Goal: Task Accomplishment & Management: Manage account settings

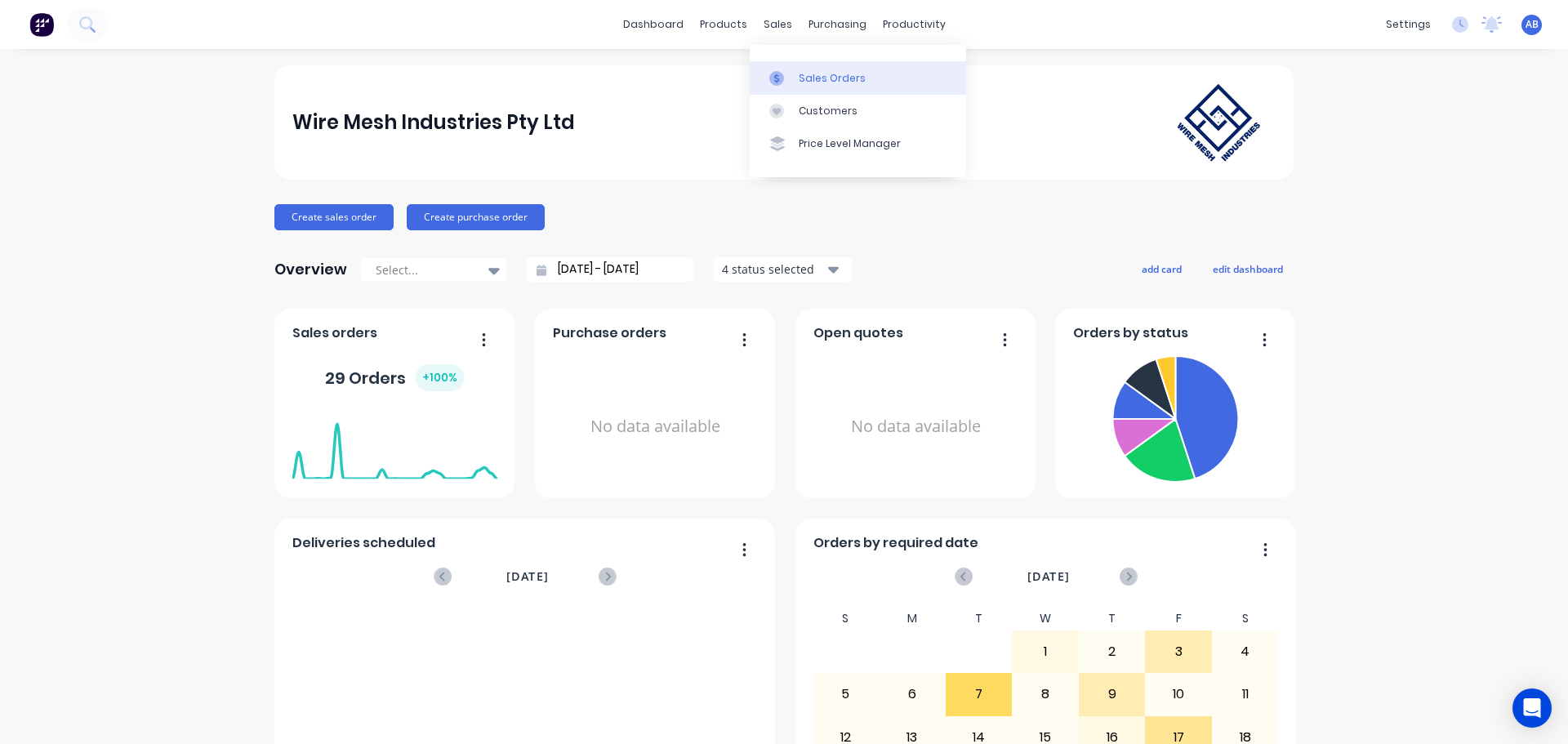
click at [825, 76] on div "Sales Orders" at bounding box center [832, 78] width 67 height 15
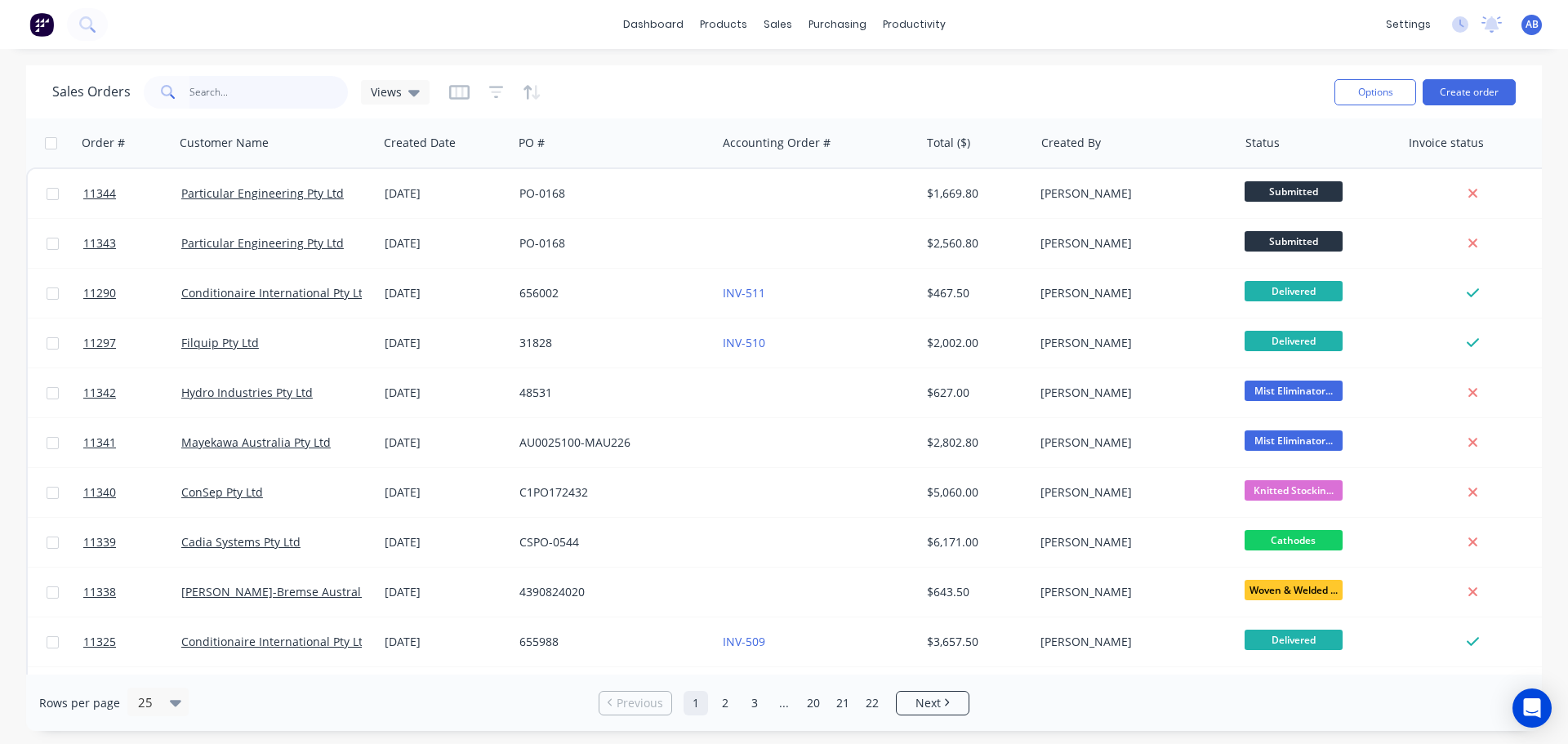
click at [227, 89] on input "text" at bounding box center [269, 92] width 160 height 32
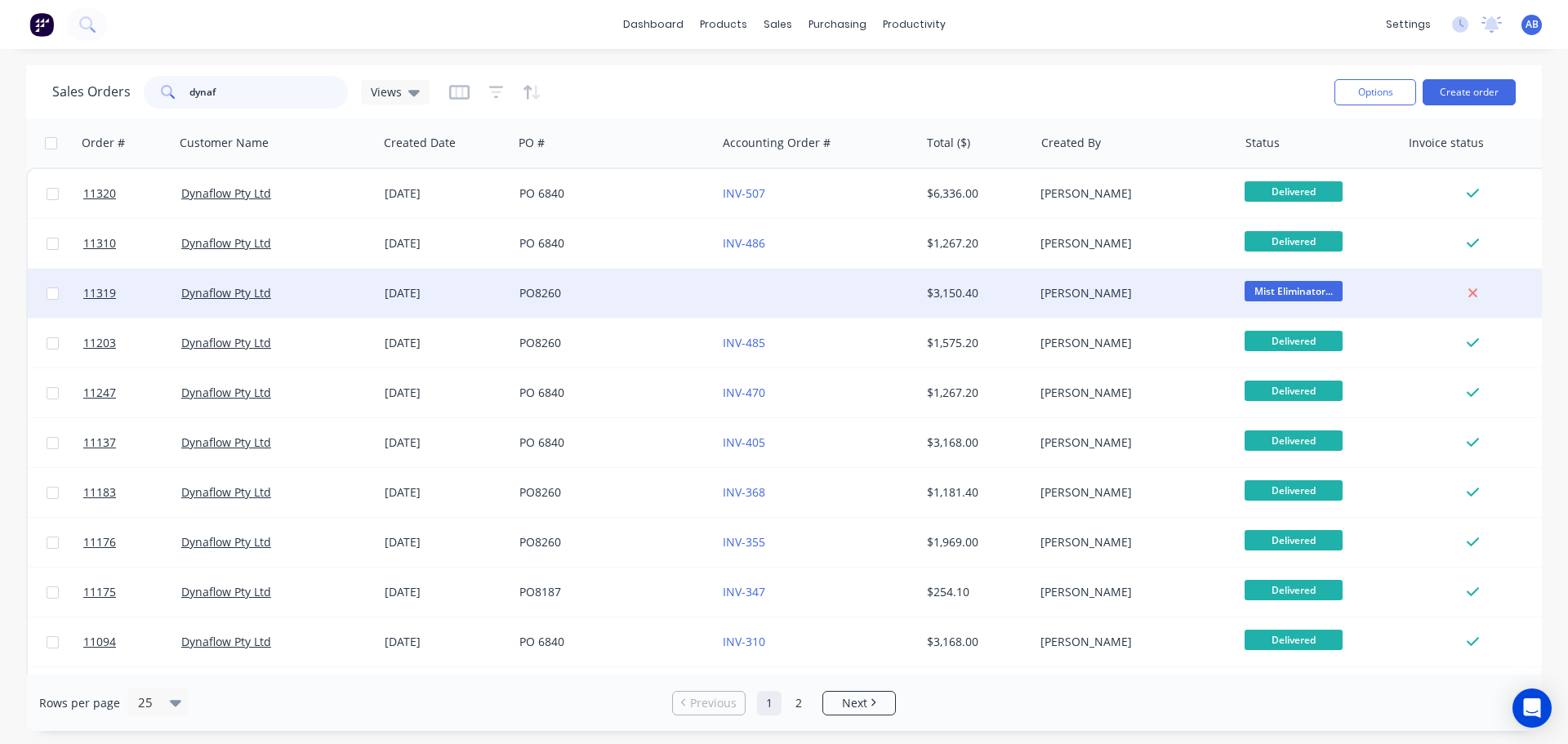
type input "dynaf"
click at [709, 293] on div "PO8260" at bounding box center [614, 293] width 190 height 16
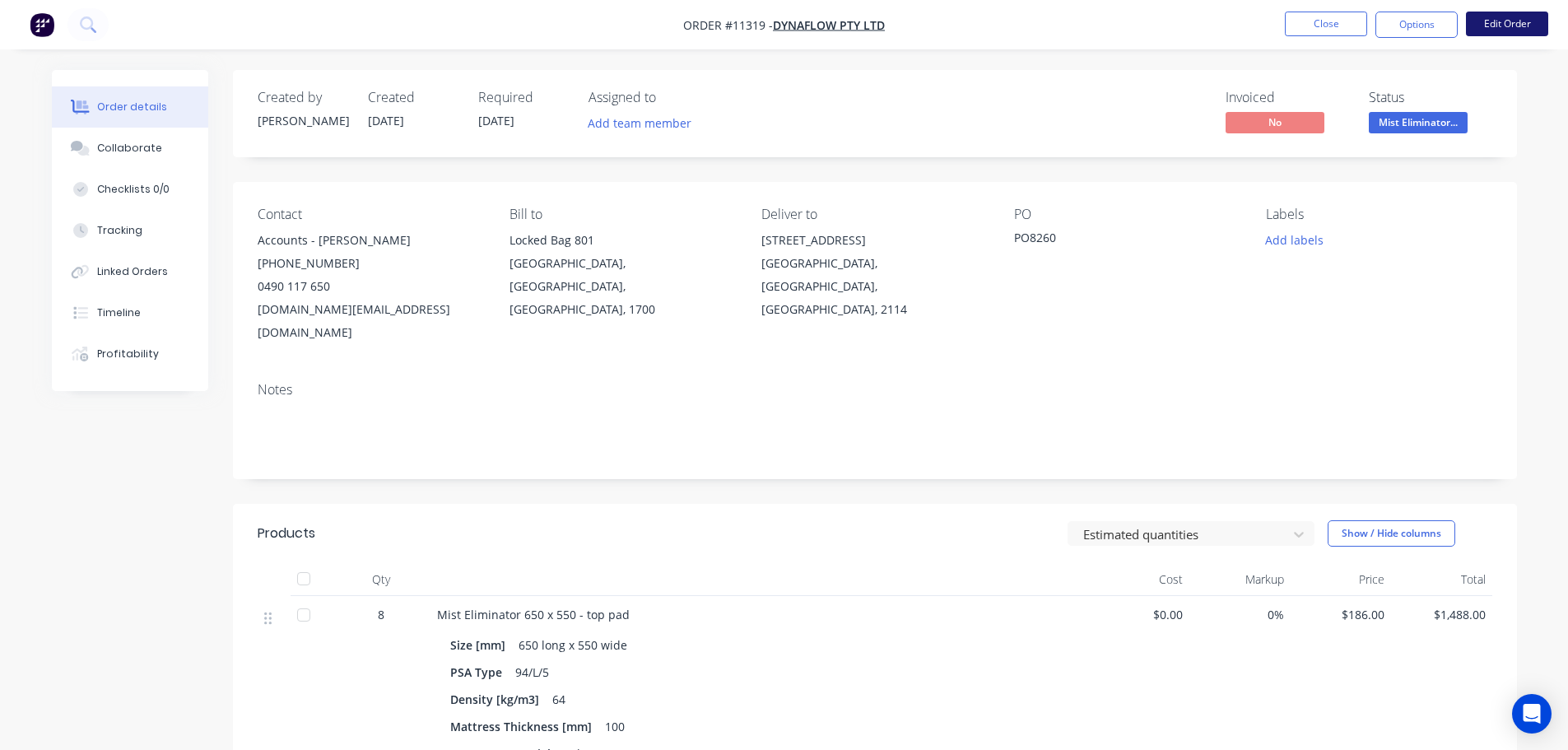
click at [1495, 30] on button "Edit Order" at bounding box center [1507, 23] width 83 height 25
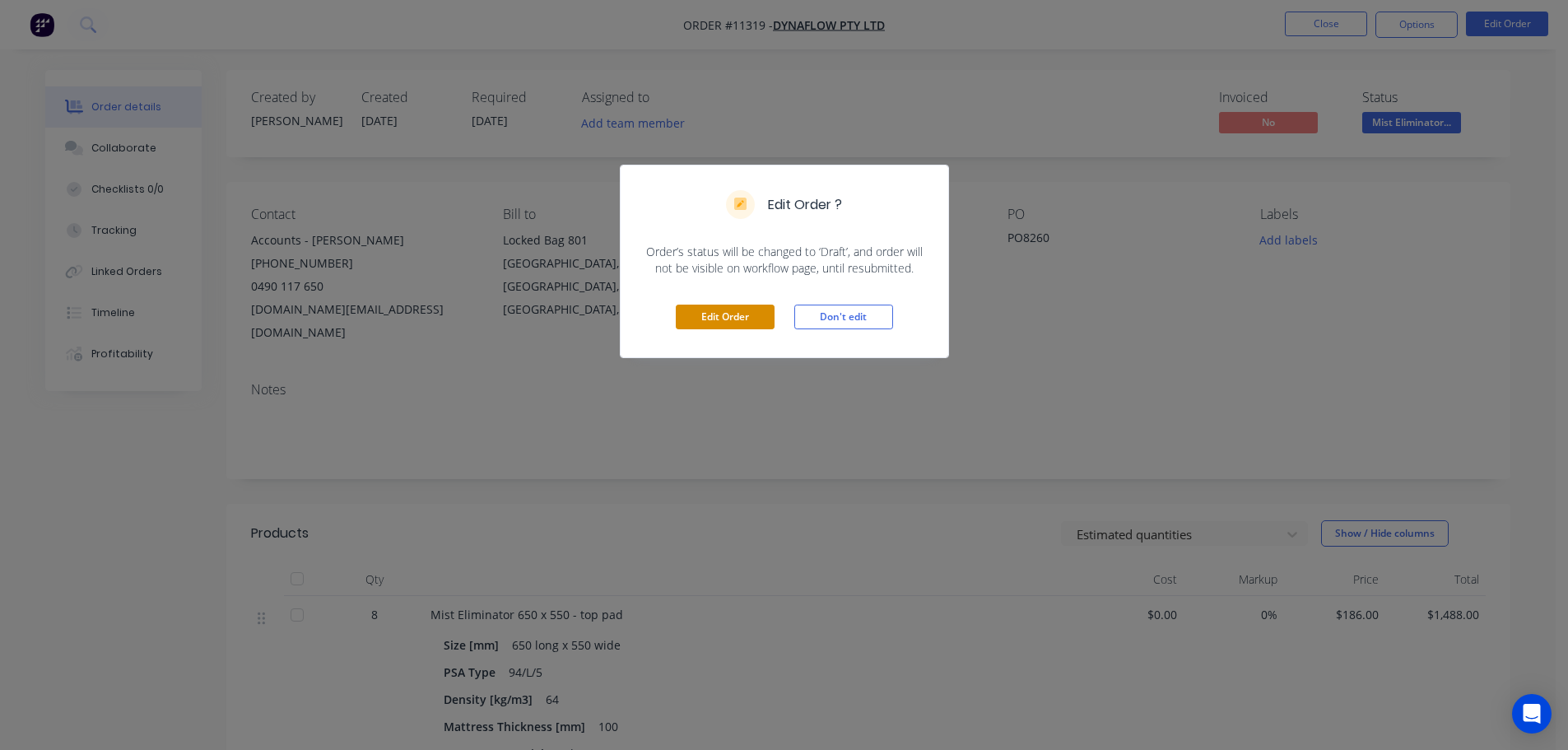
click at [729, 310] on button "Edit Order" at bounding box center [724, 317] width 99 height 25
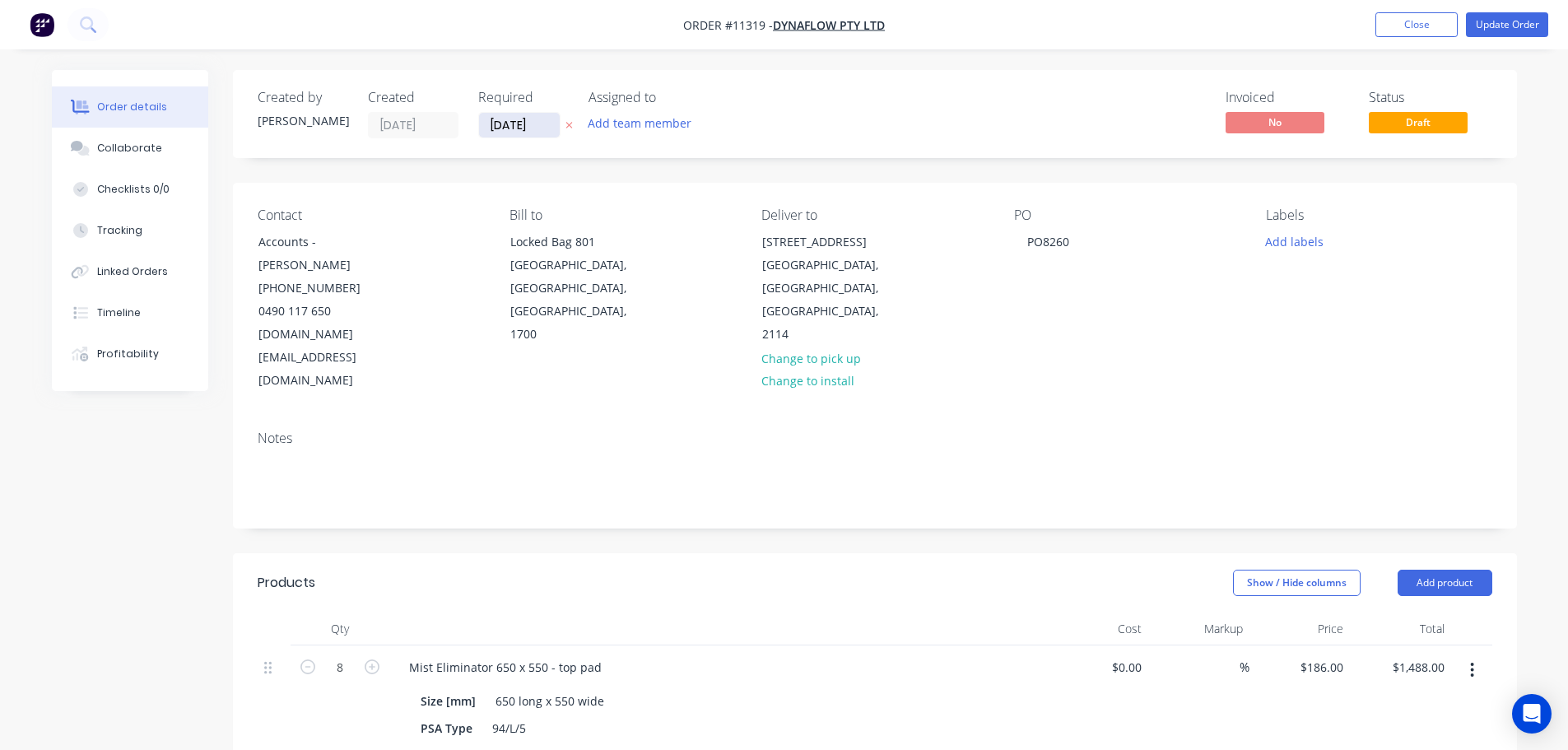
click at [526, 126] on input "[DATE]" at bounding box center [520, 125] width 81 height 25
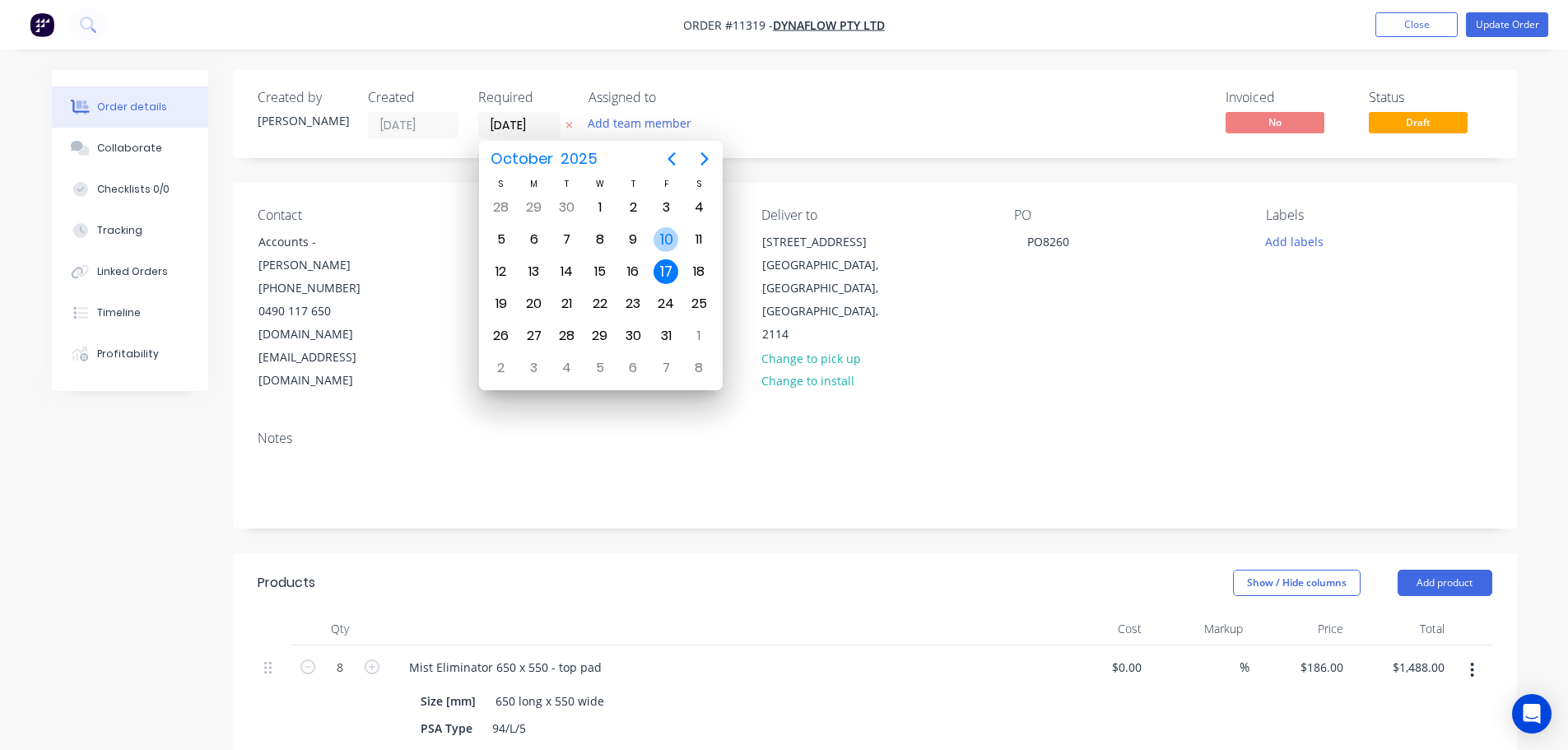
click at [671, 237] on div "10" at bounding box center [666, 239] width 25 height 25
type input "[DATE]"
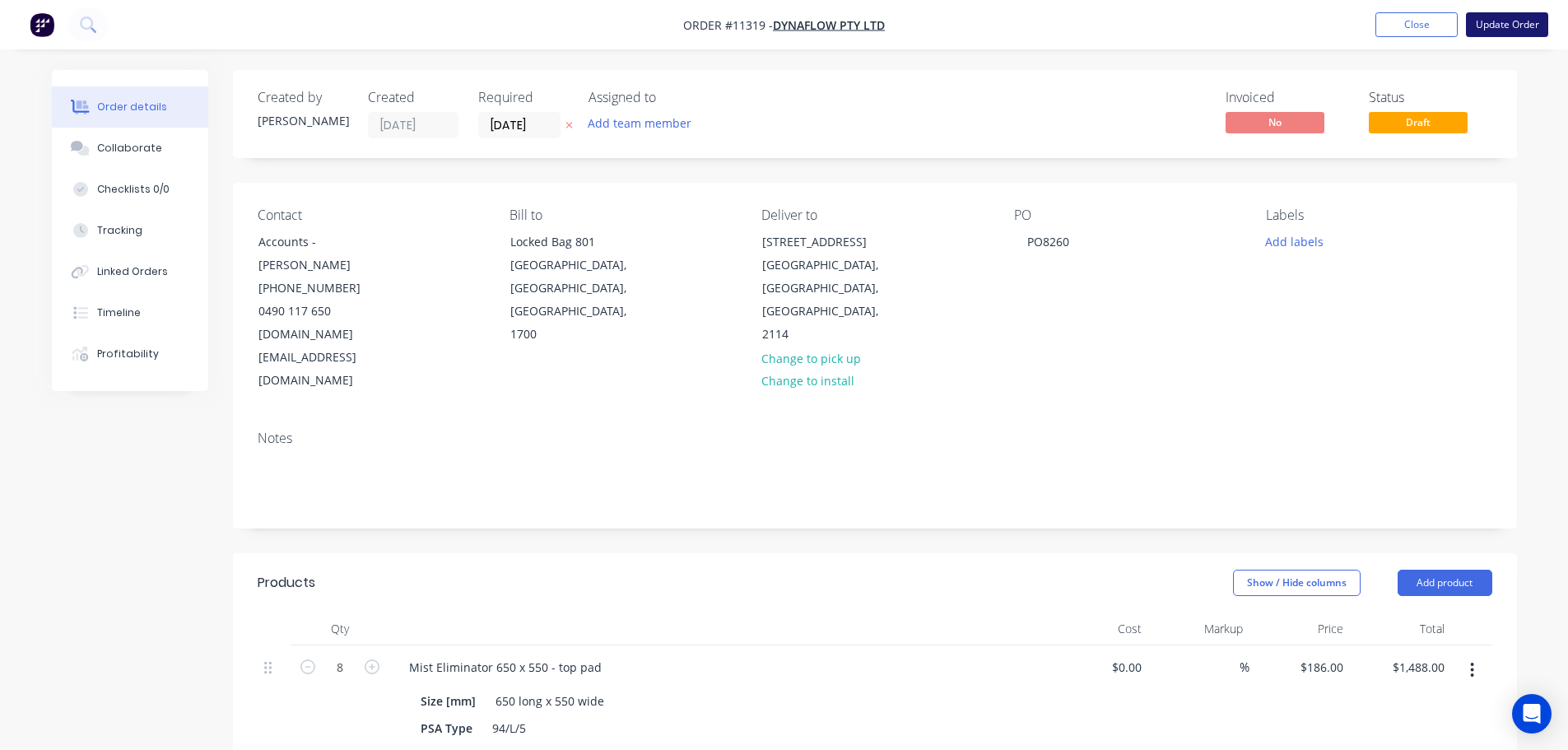
click at [1517, 21] on button "Update Order" at bounding box center [1507, 24] width 83 height 25
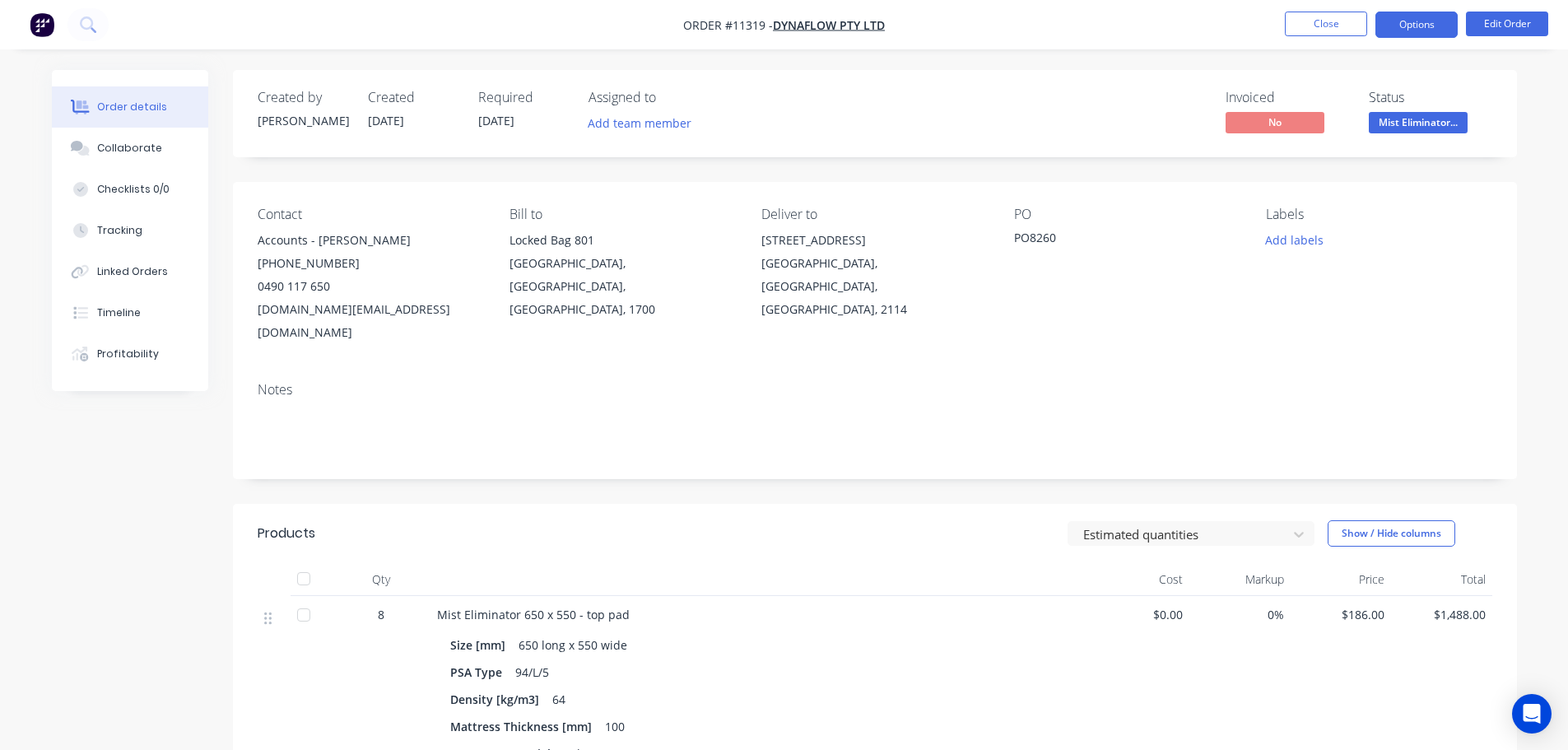
click at [1406, 27] on button "Options" at bounding box center [1417, 24] width 83 height 27
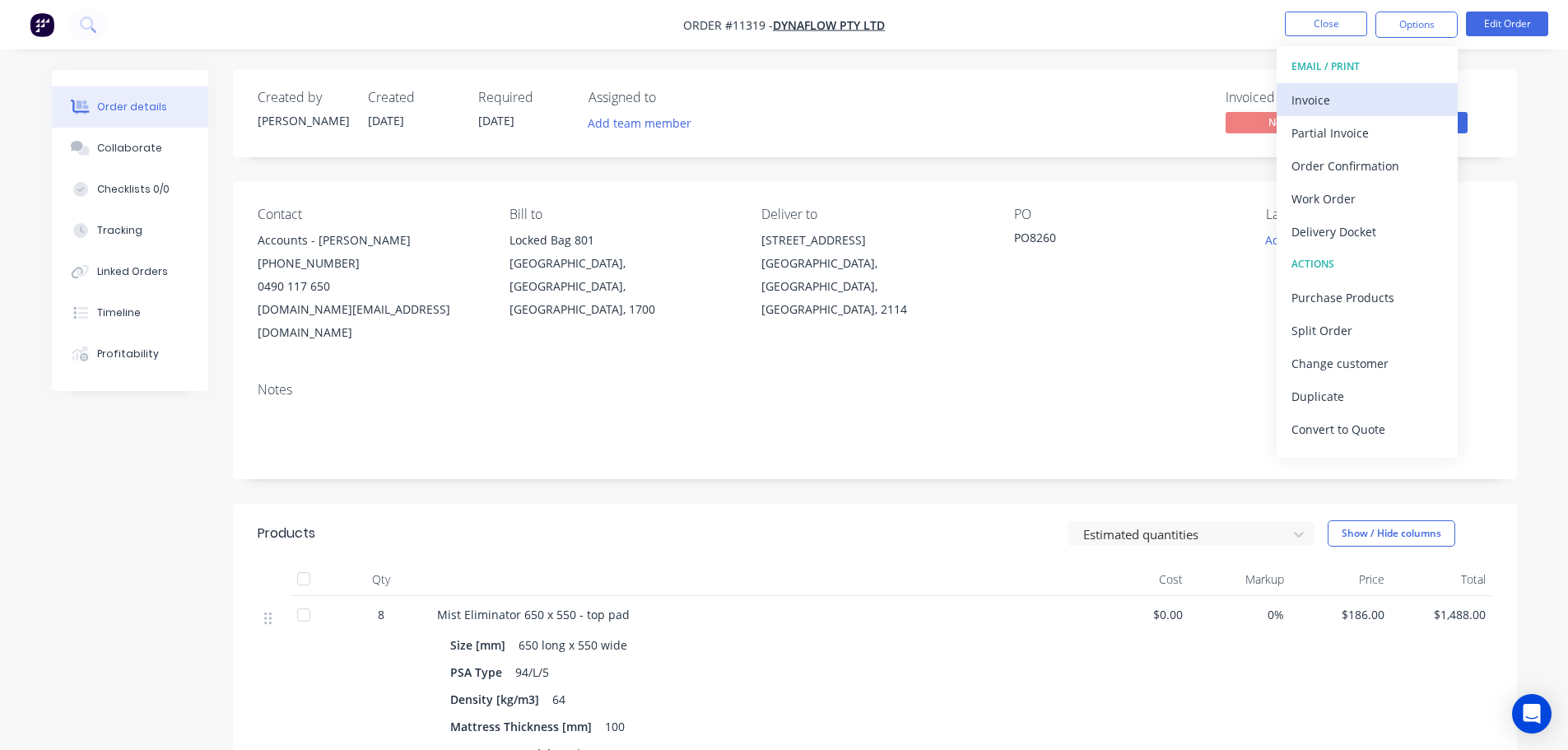
click at [1344, 104] on div "Invoice" at bounding box center [1367, 100] width 151 height 24
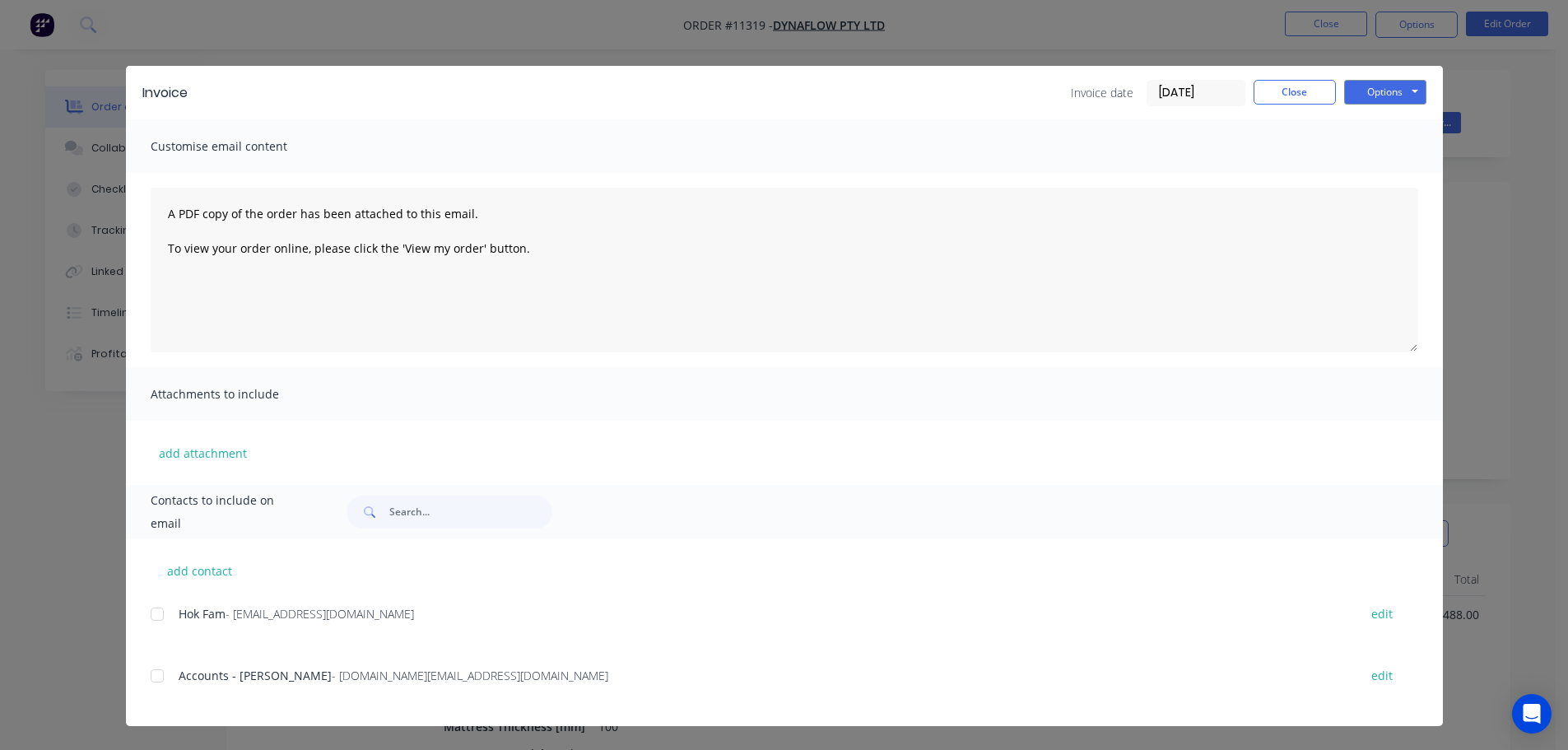
click at [150, 678] on div at bounding box center [157, 675] width 33 height 33
click at [1383, 87] on button "Options" at bounding box center [1385, 92] width 83 height 25
click at [1391, 176] on button "Email" at bounding box center [1396, 175] width 105 height 28
click at [1312, 93] on button "Close" at bounding box center [1294, 92] width 83 height 25
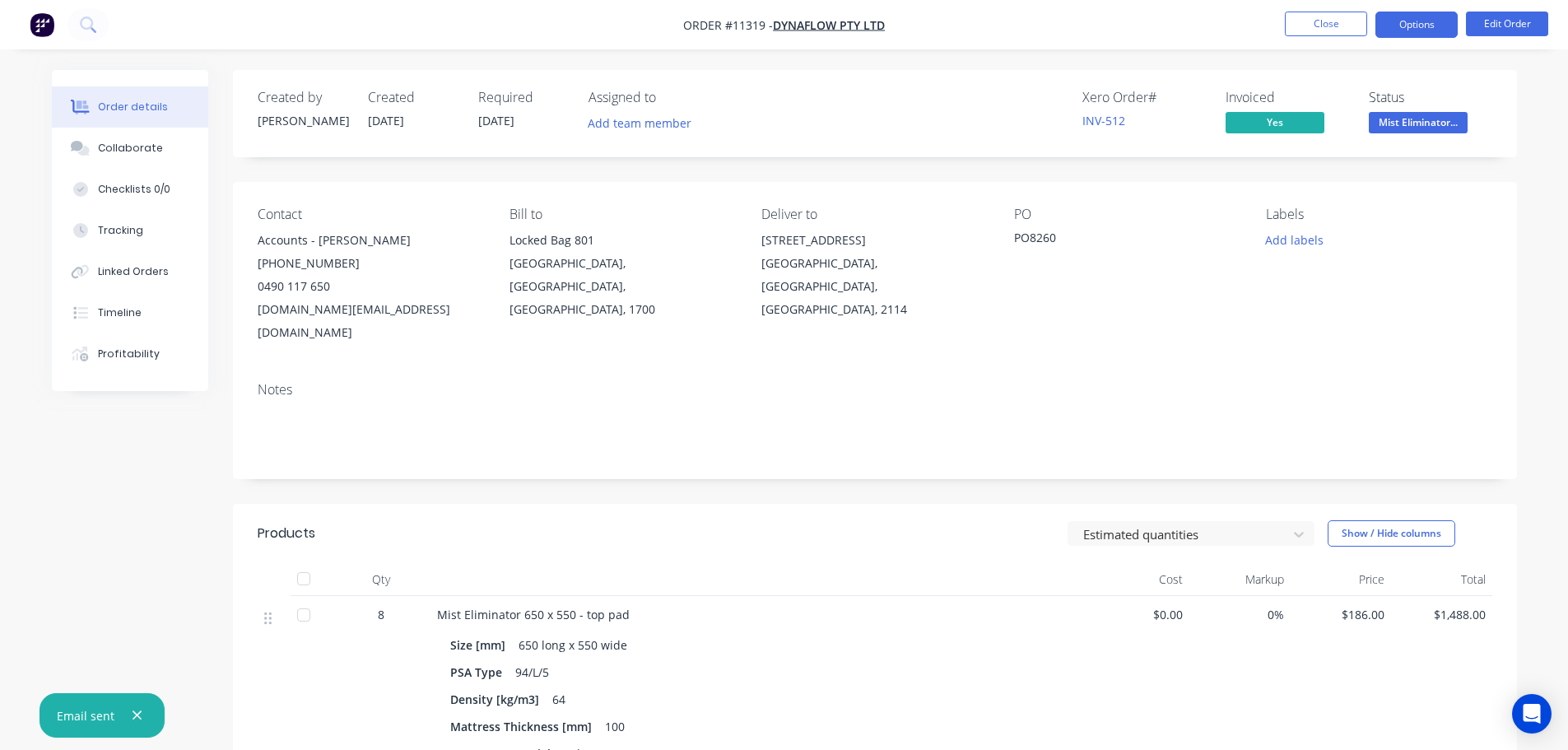
click at [1416, 29] on button "Options" at bounding box center [1417, 24] width 83 height 27
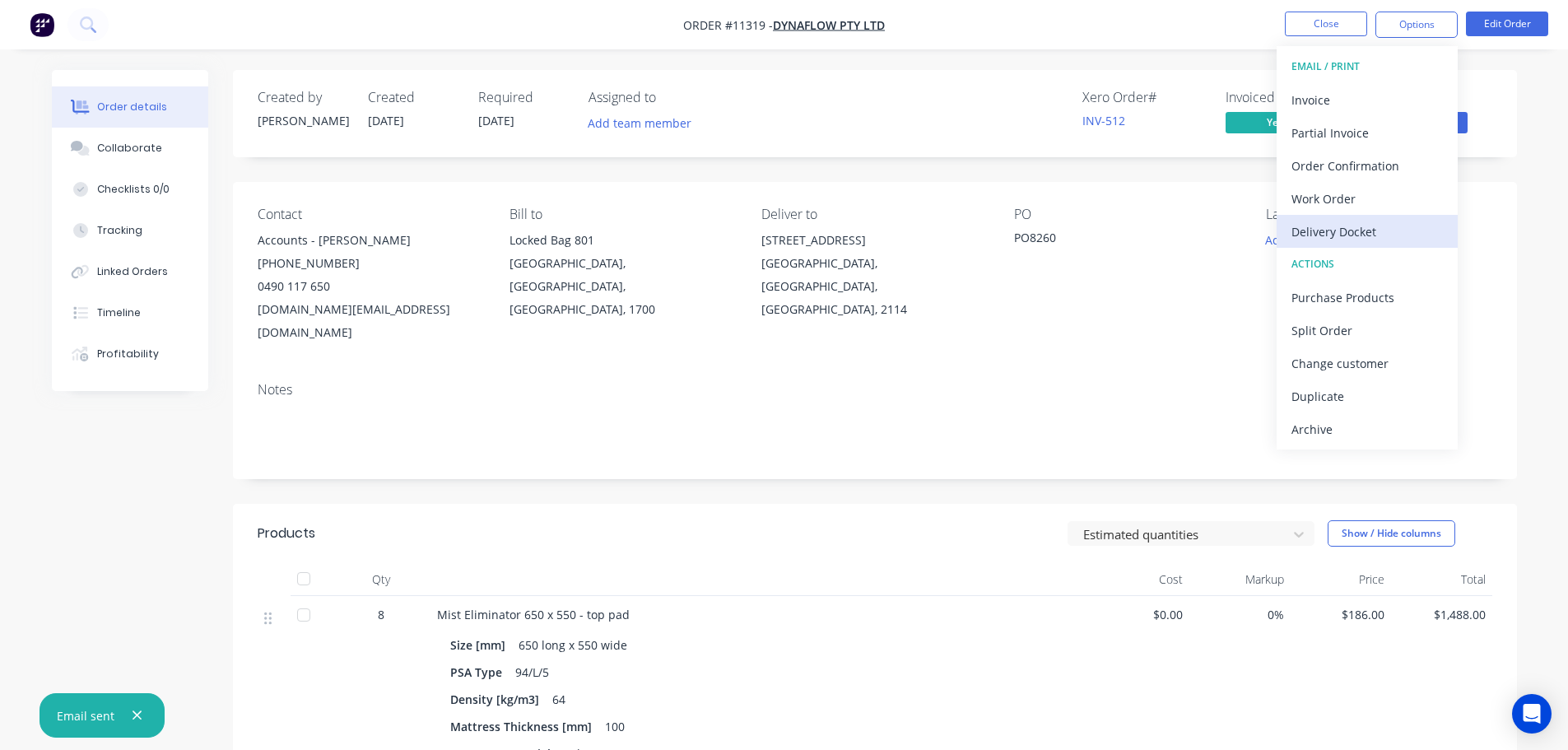
click at [1322, 227] on div "Delivery Docket" at bounding box center [1367, 231] width 151 height 24
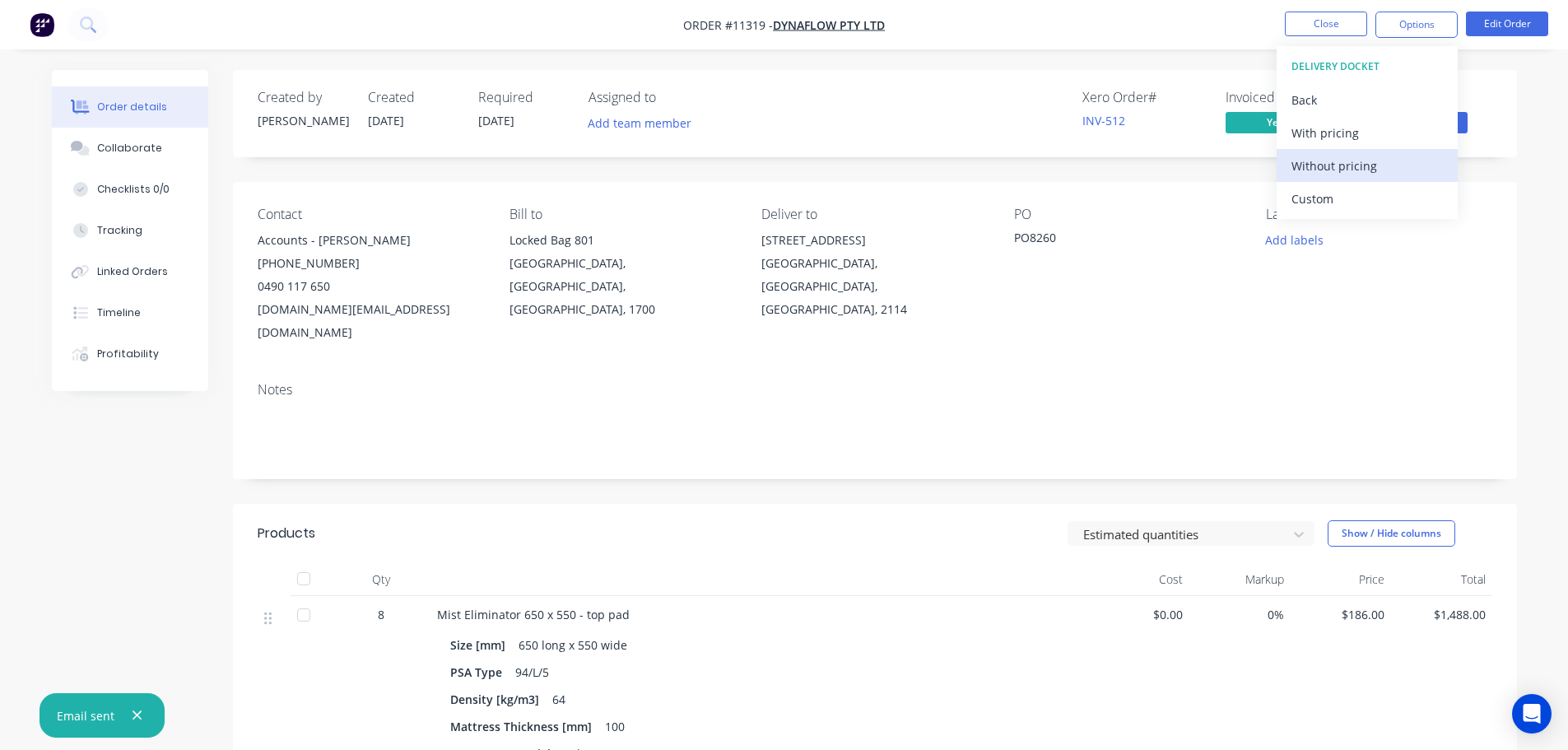
click at [1315, 157] on div "Without pricing" at bounding box center [1367, 166] width 151 height 24
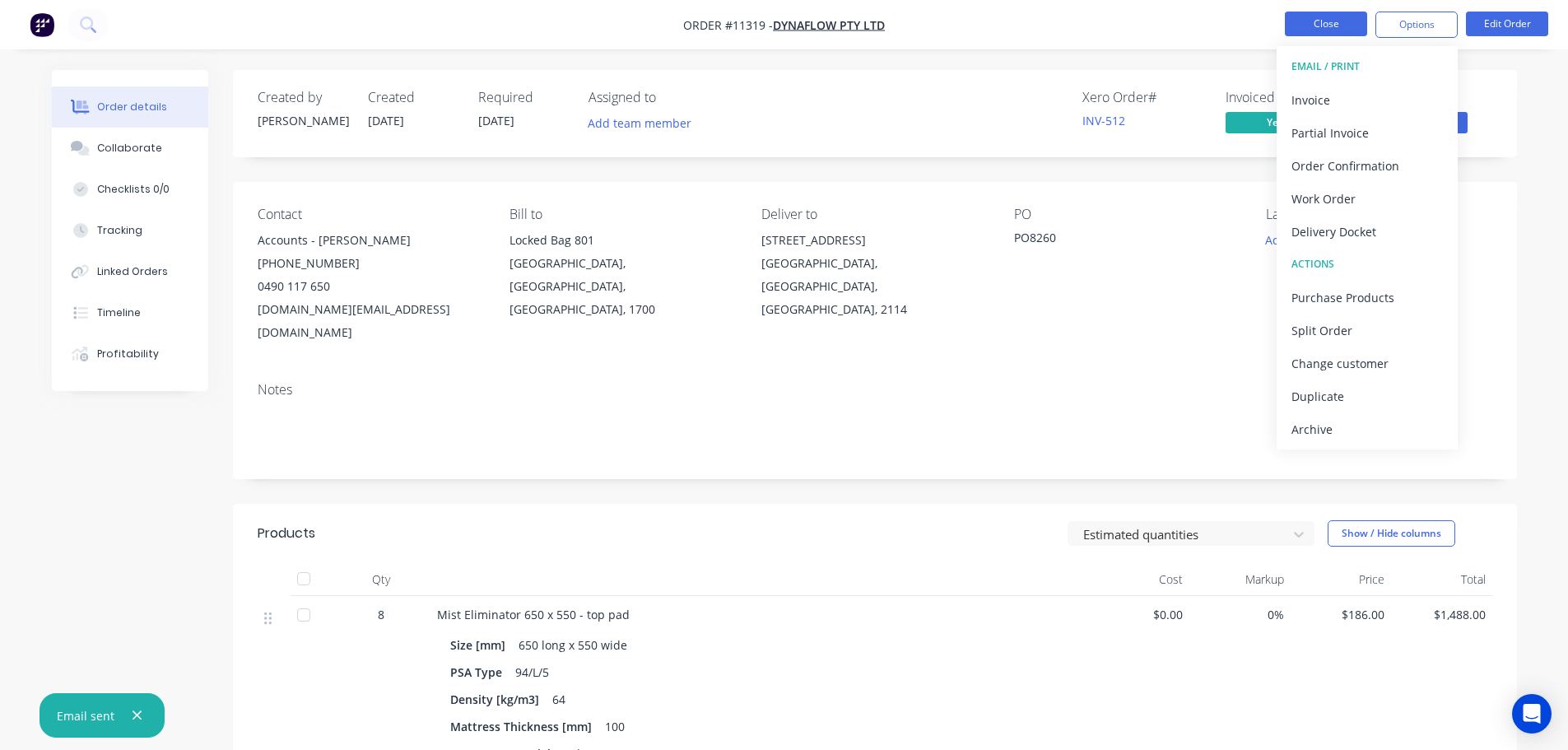
click at [1317, 28] on button "Close" at bounding box center [1325, 23] width 83 height 25
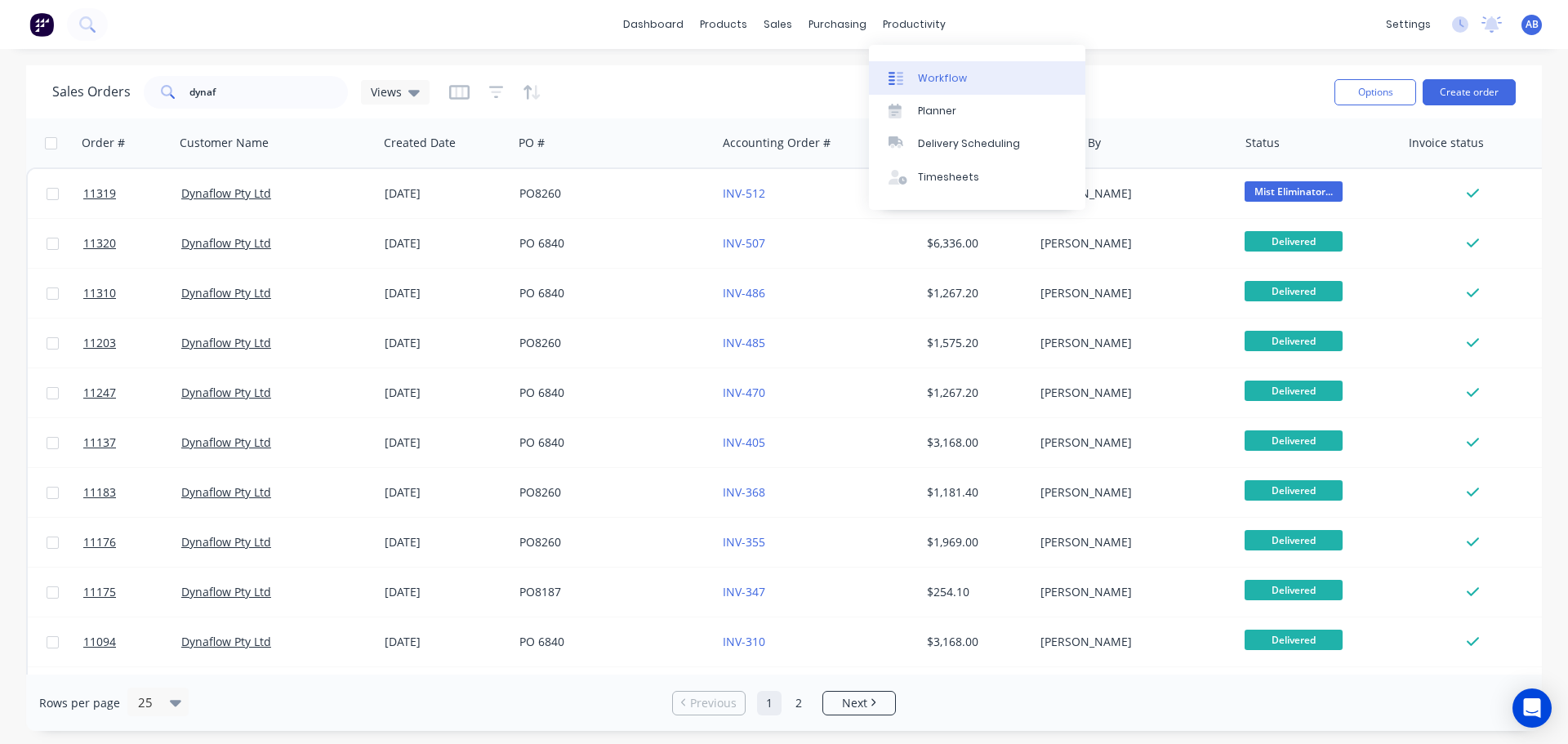
click at [947, 77] on div "Workflow" at bounding box center [941, 78] width 49 height 15
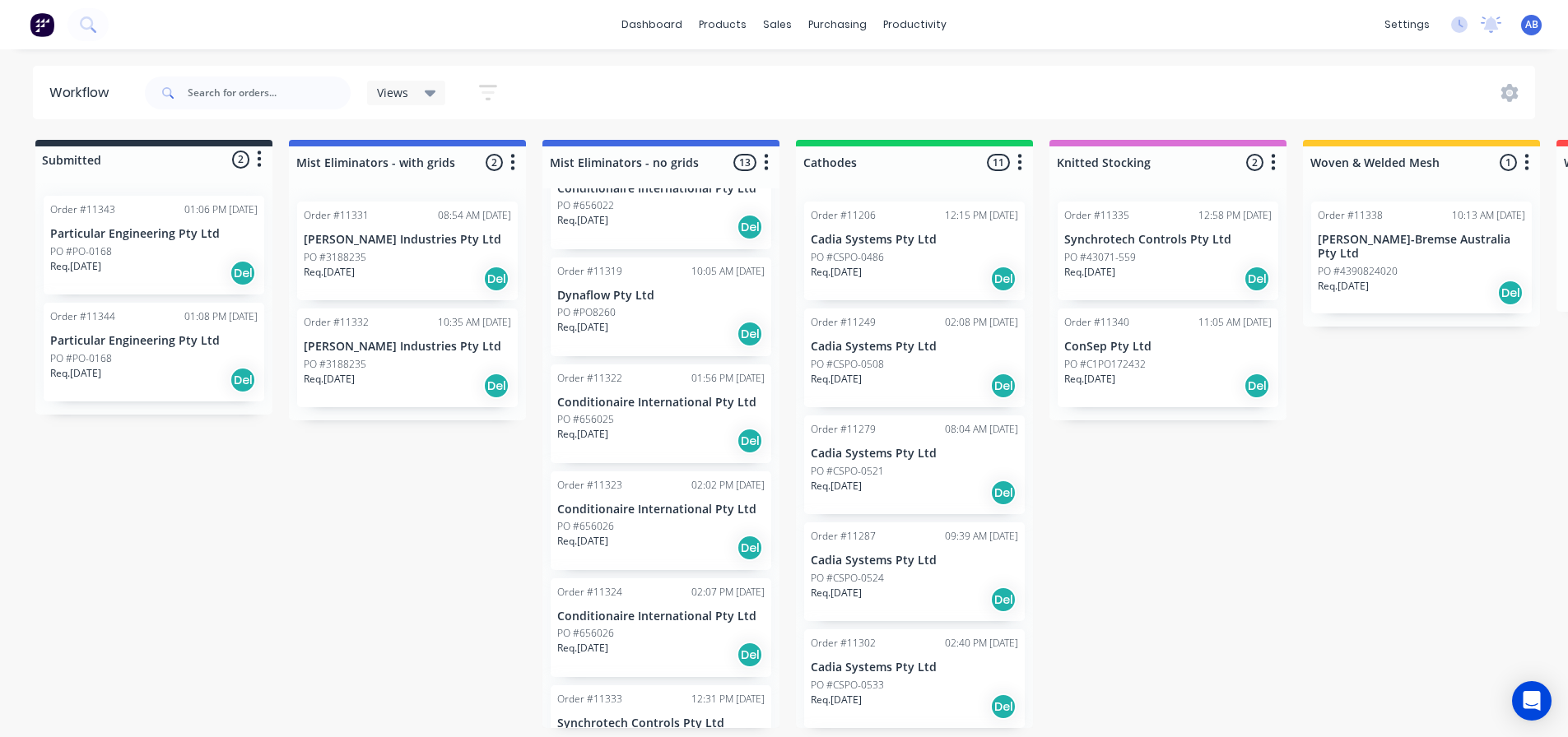
scroll to position [411, 0]
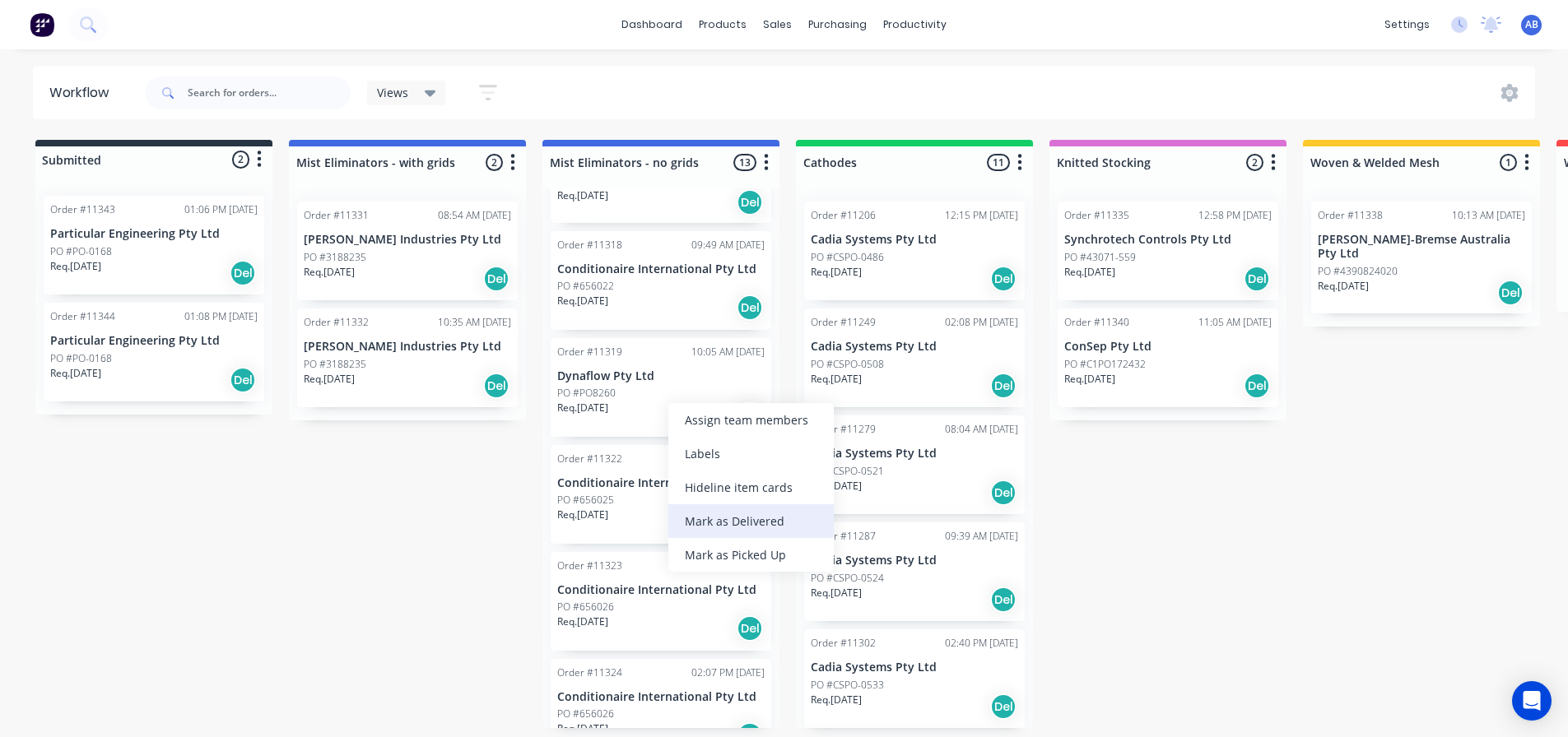
click at [710, 521] on div "Mark as Delivered" at bounding box center [751, 520] width 165 height 34
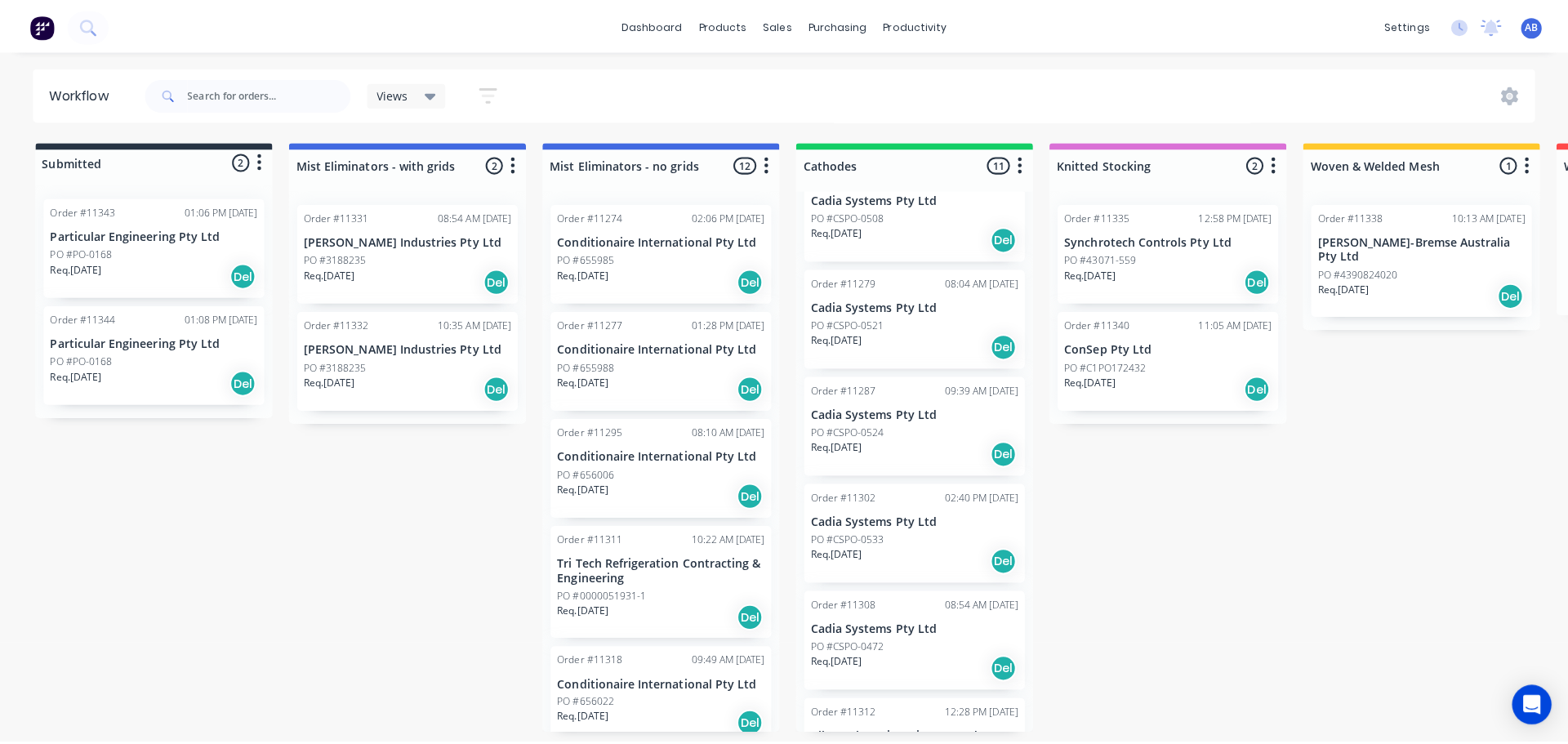
scroll to position [0, 0]
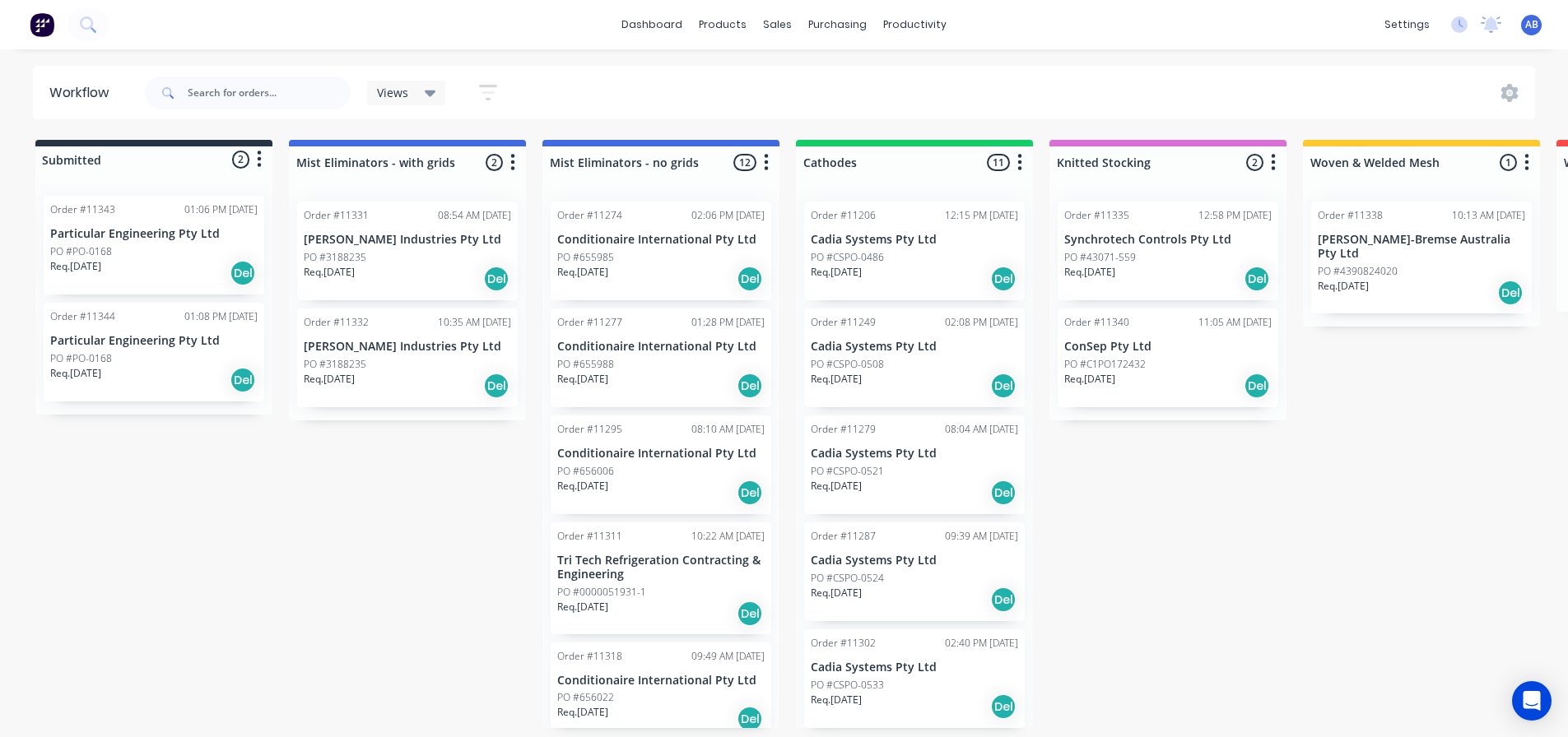
click at [47, 28] on img at bounding box center [41, 24] width 25 height 25
